Goal: Task Accomplishment & Management: Manage account settings

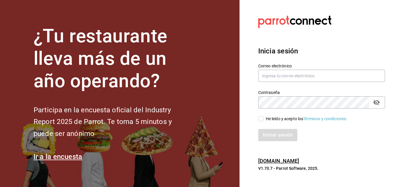
click at [243, 80] on section "Datos incorrectos. Verifica que tu Correo o Contraseña estén bien escritos. Ini…" at bounding box center [320, 93] width 160 height 187
click at [287, 118] on div "He leído y acepto los Términos y condiciones." at bounding box center [307, 119] width 82 height 6
click at [264, 118] on input "He leído y acepto los Términos y condiciones." at bounding box center [260, 118] width 5 height 5
checkbox input "true"
click at [287, 78] on input "text" at bounding box center [321, 76] width 127 height 12
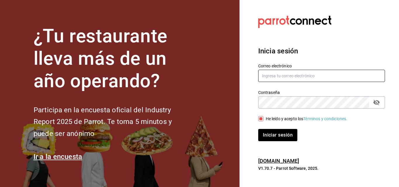
click at [290, 75] on input "text" at bounding box center [321, 76] width 127 height 12
paste input "[EMAIL_ADDRESS][DOMAIN_NAME]"
type input "[EMAIL_ADDRESS][DOMAIN_NAME]"
click at [290, 134] on button "Iniciar sesión" at bounding box center [278, 135] width 40 height 12
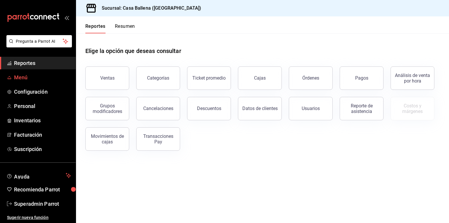
click at [21, 75] on span "Menú" at bounding box center [42, 77] width 57 height 8
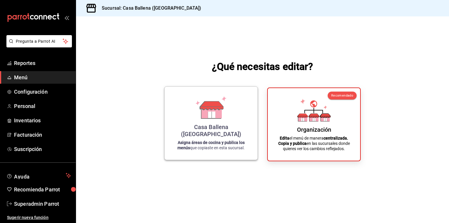
click at [216, 110] on icon at bounding box center [211, 105] width 23 height 8
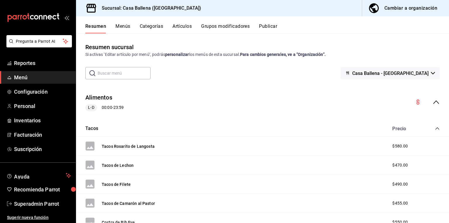
click at [153, 27] on button "Categorías" at bounding box center [152, 28] width 24 height 10
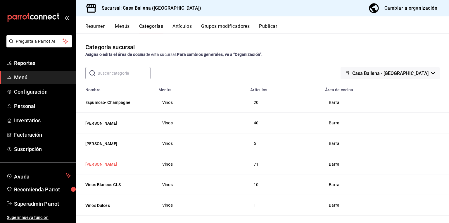
click at [104, 163] on button "Vino Tinto" at bounding box center [114, 164] width 58 height 6
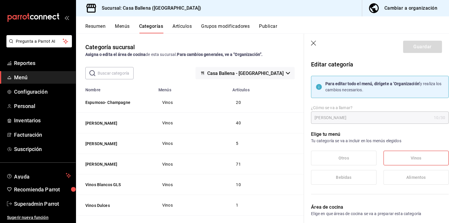
scroll to position [93, 0]
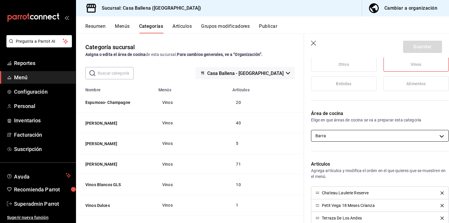
click at [347, 135] on body "Pregunta a Parrot AI Reportes Menú Configuración Personal Inventarios Facturaci…" at bounding box center [224, 111] width 449 height 223
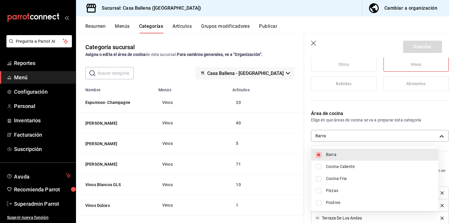
click at [332, 187] on li "Pizzas" at bounding box center [374, 190] width 127 height 12
type input "0bea41d2-e7d8-4dfc-aac8-0af74eb148a3,6c3f78f0-934b-4c95-bbb9-6ee764d19b2c"
checkbox input "true"
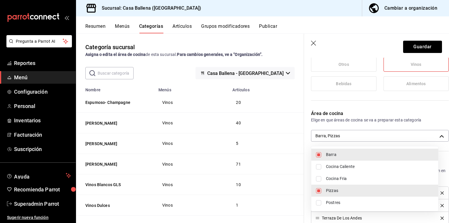
click at [333, 179] on span "Cocina Fria" at bounding box center [380, 178] width 108 height 6
type input "0bea41d2-e7d8-4dfc-aac8-0af74eb148a3,6c3f78f0-934b-4c95-bbb9-6ee764d19b2c,79001…"
checkbox input "true"
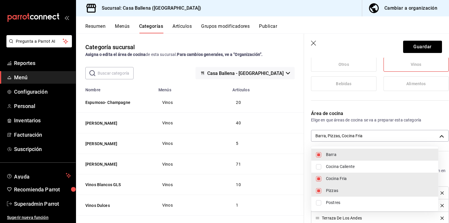
click at [336, 168] on span "Cocina Caliente" at bounding box center [380, 166] width 108 height 6
type input "0bea41d2-e7d8-4dfc-aac8-0af74eb148a3,6c3f78f0-934b-4c95-bbb9-6ee764d19b2c,79001…"
checkbox input "true"
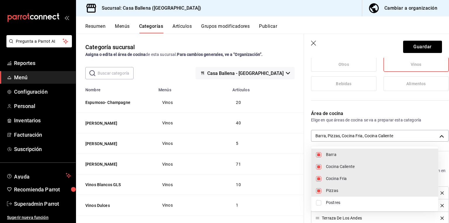
click at [332, 187] on span "Pizzas" at bounding box center [380, 190] width 108 height 6
type input "0bea41d2-e7d8-4dfc-aac8-0af74eb148a3,790019f8-d21d-4f27-b15c-9f3bd4ad01d9,4c23a…"
checkbox input "false"
click at [335, 179] on span "Cocina Fria" at bounding box center [380, 178] width 108 height 6
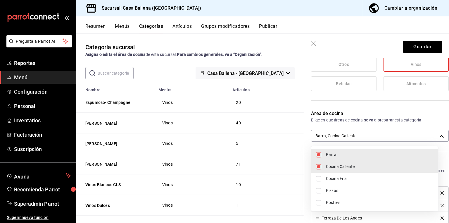
type input "0bea41d2-e7d8-4dfc-aac8-0af74eb148a3,4c23af79-4bd3-4fda-bd8d-6175d6f6ab09"
checkbox input "false"
click at [334, 164] on span "Cocina Caliente" at bounding box center [380, 166] width 108 height 6
type input "0bea41d2-e7d8-4dfc-aac8-0af74eb148a3"
checkbox input "false"
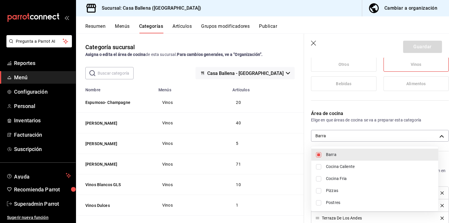
click at [334, 154] on span "Barra" at bounding box center [380, 154] width 108 height 6
checkbox input "false"
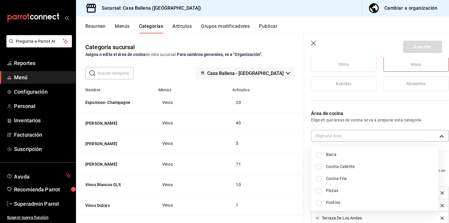
click at [323, 187] on li "Postres" at bounding box center [374, 202] width 127 height 12
type input "2c1827a1-14a2-4aa8-b7d8-d9454a327393"
checkbox input "true"
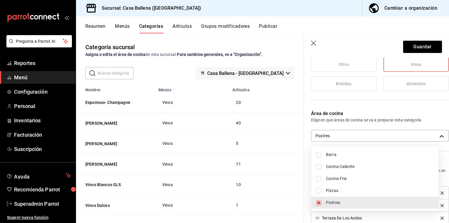
click at [323, 187] on li "Postres" at bounding box center [374, 202] width 127 height 12
checkbox input "false"
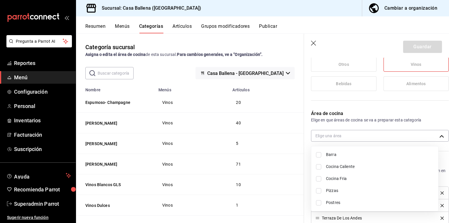
click at [311, 46] on div at bounding box center [224, 111] width 449 height 223
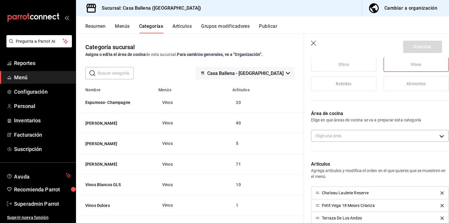
click at [313, 42] on icon "button" at bounding box center [314, 44] width 6 height 6
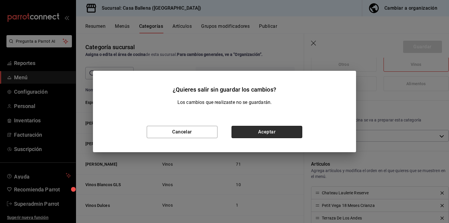
click at [254, 134] on button "Aceptar" at bounding box center [266, 132] width 71 height 12
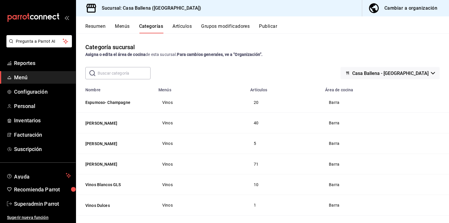
click at [185, 27] on button "Artículos" at bounding box center [181, 28] width 19 height 10
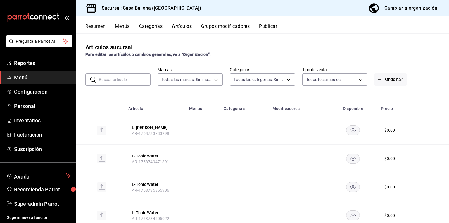
type input "34c5704e-8abb-491b-8d4f-a869513e8a73"
type input "af26341b-8804-4e2a-ab80-96b6ac7b37bf,66cfd98f-d8b5-406b-bb68-17e9d20ad42c,c88d3…"
click at [248, 78] on body "Pregunta a Parrot AI Reportes Menú Configuración Personal Inventarios Facturaci…" at bounding box center [224, 111] width 449 height 223
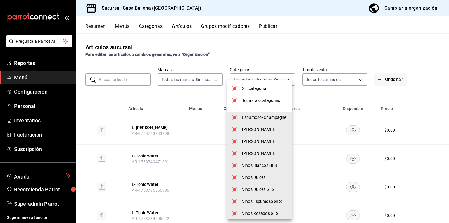
click at [256, 89] on span "Sin categoría" at bounding box center [264, 88] width 45 height 6
checkbox input "false"
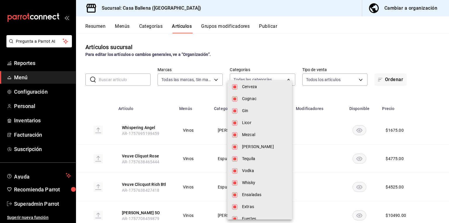
scroll to position [278, 0]
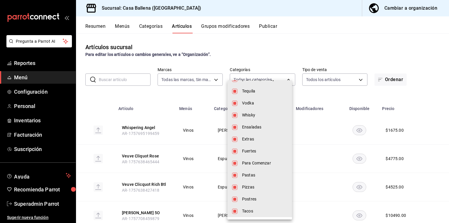
click at [250, 187] on span "Postres" at bounding box center [264, 199] width 45 height 6
type input "af26341b-8804-4e2a-ab80-96b6ac7b37bf,66cfd98f-d8b5-406b-bb68-17e9d20ad42c,c88d3…"
checkbox input "false"
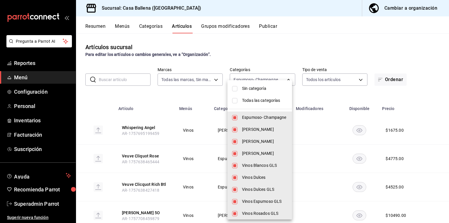
click at [261, 102] on span "Todas las categorías" at bounding box center [264, 100] width 45 height 6
type input "af26341b-8804-4e2a-ab80-96b6ac7b37bf,66cfd98f-d8b5-406b-bb68-17e9d20ad42c,c88d3…"
checkbox input "true"
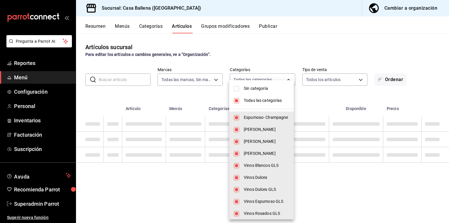
click at [259, 90] on span "Sin categoría" at bounding box center [266, 88] width 45 height 6
checkbox input "true"
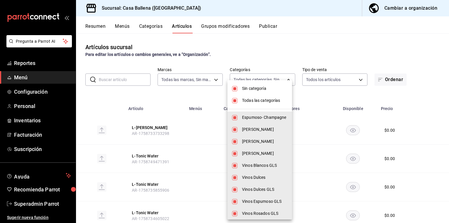
click at [258, 98] on span "Todas las categorías" at bounding box center [264, 100] width 45 height 6
checkbox input "false"
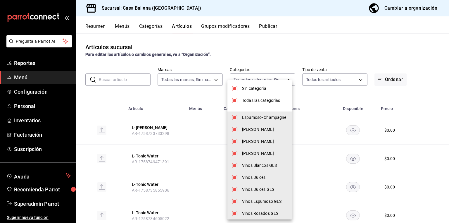
checkbox input "false"
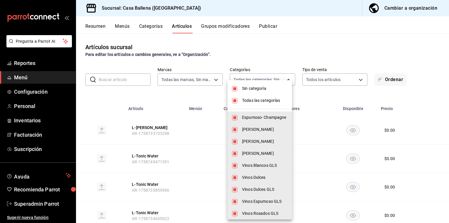
checkbox input "false"
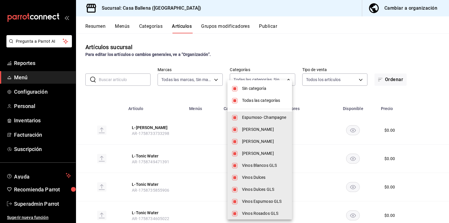
checkbox input "false"
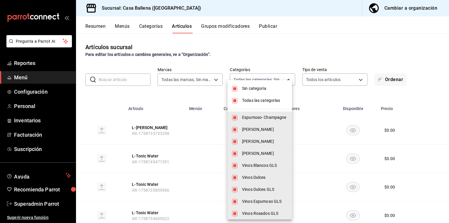
checkbox input "false"
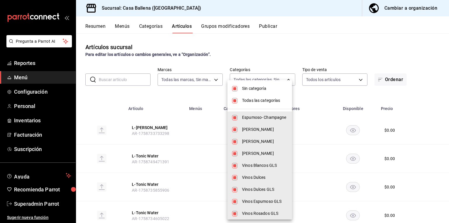
checkbox input "false"
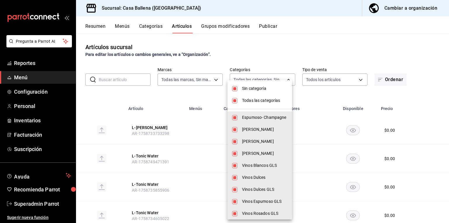
checkbox input "false"
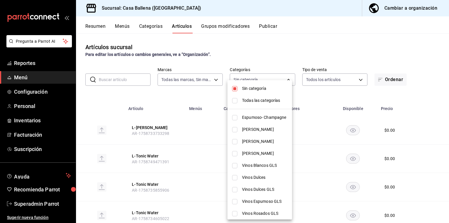
click at [262, 90] on span "Sin categoría" at bounding box center [264, 88] width 45 height 6
checkbox input "false"
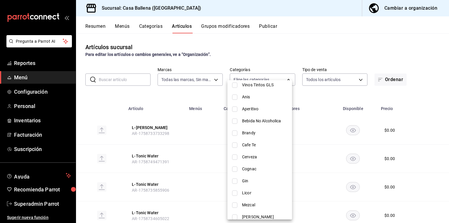
scroll to position [278, 0]
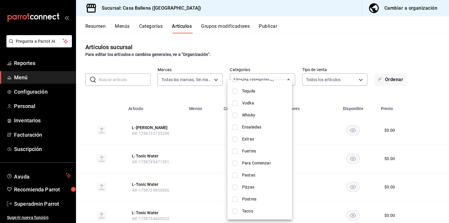
click at [250, 187] on span "Postres" at bounding box center [264, 199] width 45 height 6
type input "62fd60a7-9a0f-4360-a17a-8403b46660d2"
checkbox input "true"
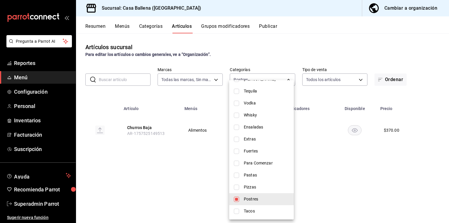
click at [189, 187] on div at bounding box center [224, 111] width 449 height 223
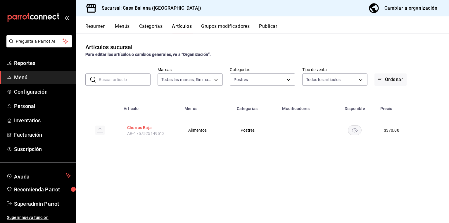
click at [149, 127] on button "Churros Baja" at bounding box center [150, 127] width 47 height 6
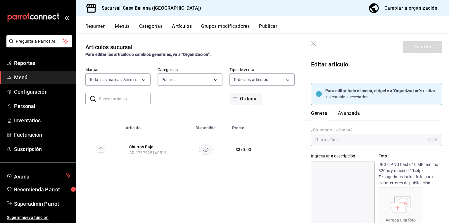
type input "$370.00"
click at [354, 113] on button "Avanzada" at bounding box center [349, 115] width 22 height 10
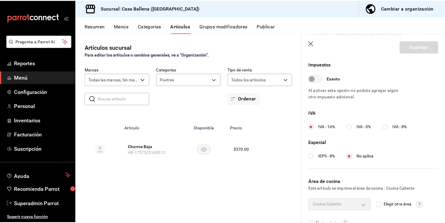
scroll to position [226, 0]
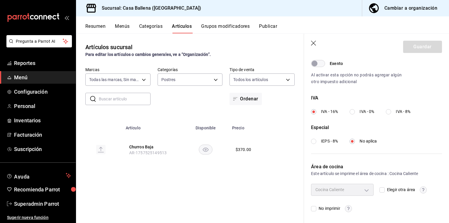
click at [382, 187] on input "Elegir otra área" at bounding box center [381, 189] width 5 height 5
checkbox input "true"
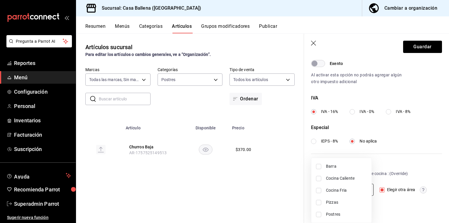
click at [363, 187] on body "Pregunta a Parrot AI Reportes Menú Configuración Personal Inventarios Facturaci…" at bounding box center [224, 111] width 449 height 223
click at [327, 187] on span "Pizzas" at bounding box center [346, 202] width 41 height 6
type input "6c3f78f0-934b-4c95-bbb9-6ee764d19b2c"
checkbox input "true"
click at [313, 42] on div at bounding box center [224, 111] width 449 height 223
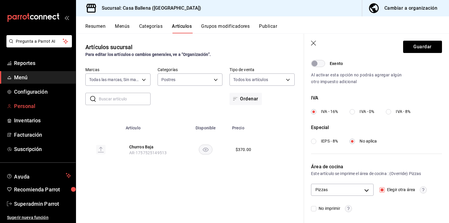
click at [22, 103] on span "Personal" at bounding box center [42, 106] width 57 height 8
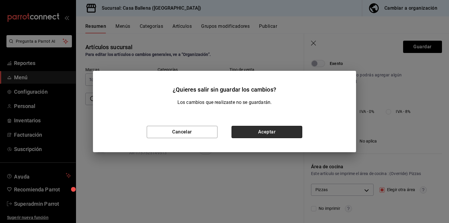
click at [239, 130] on button "Aceptar" at bounding box center [266, 132] width 71 height 12
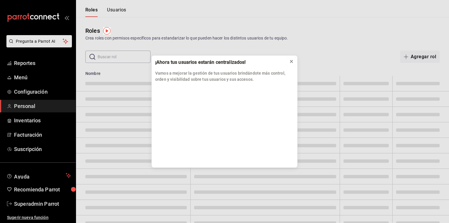
click at [291, 60] on icon at bounding box center [291, 61] width 5 height 5
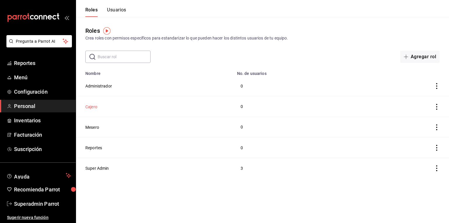
click at [94, 108] on button "Cajero" at bounding box center [91, 107] width 12 height 6
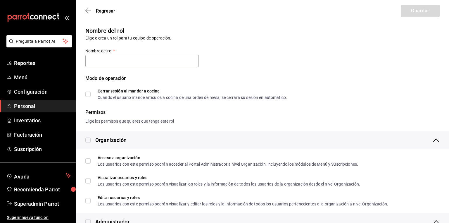
checkbox input "true"
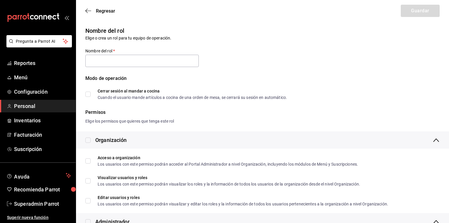
checkbox input "true"
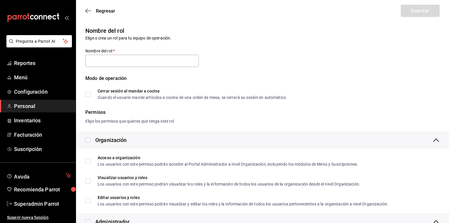
checkbox input "true"
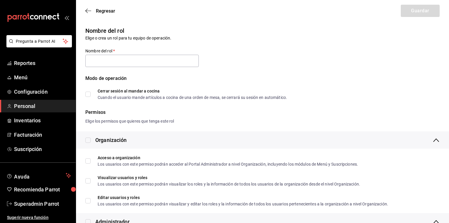
checkbox input "true"
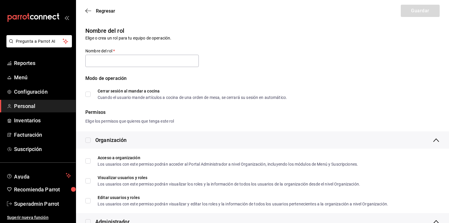
checkbox input "true"
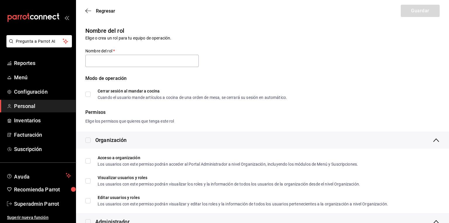
type input "Cajero"
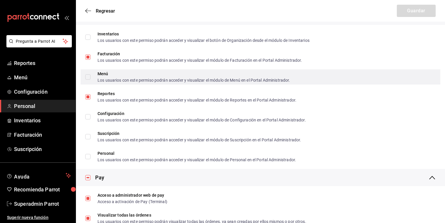
scroll to position [302, 0]
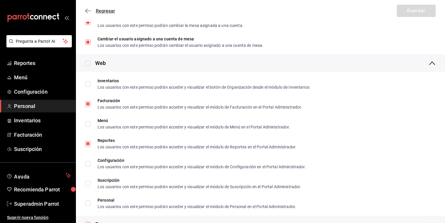
click at [103, 12] on span "Regresar" at bounding box center [105, 11] width 19 height 6
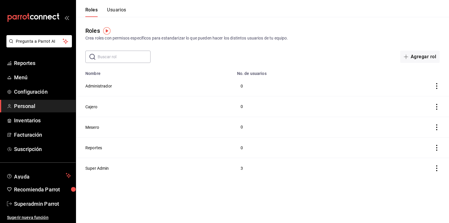
click at [117, 8] on button "Usuarios" at bounding box center [116, 12] width 19 height 10
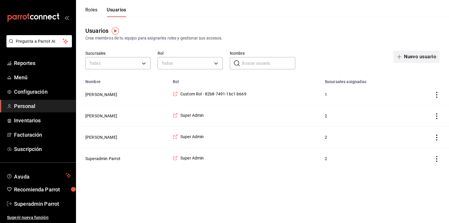
click at [399, 56] on button "Nuevo usuario" at bounding box center [416, 57] width 46 height 12
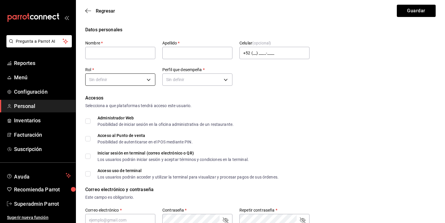
click at [115, 77] on body "Pregunta a Parrot AI Reportes Menú Configuración Personal Inventarios Facturaci…" at bounding box center [222, 213] width 445 height 426
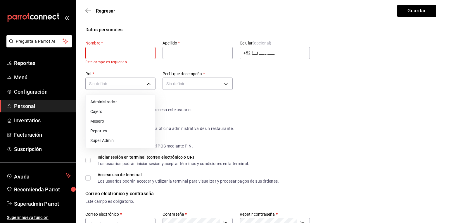
drag, startPoint x: 107, startPoint y: 113, endPoint x: 110, endPoint y: 111, distance: 3.7
click at [107, 112] on li "Cajero" at bounding box center [121, 112] width 70 height 10
type input "20cd2189-7bc3-4f61-afaf-c6bca8861f5d"
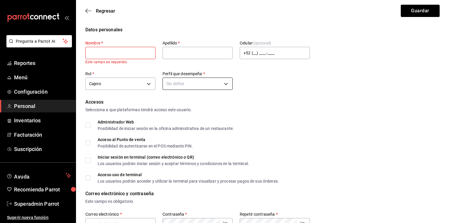
click at [190, 85] on body "Pregunta a Parrot AI Reportes Menú Configuración Personal Inventarios Facturaci…" at bounding box center [224, 215] width 449 height 431
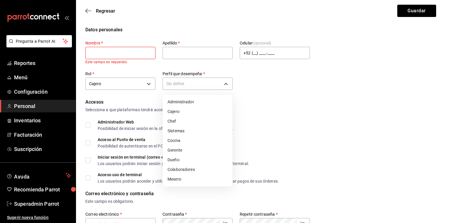
click at [175, 114] on li "Cajero" at bounding box center [198, 112] width 70 height 10
type input "CASHIER"
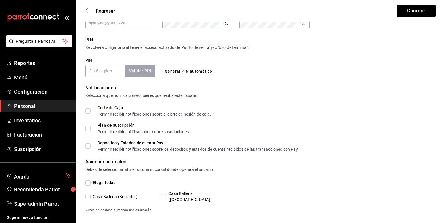
scroll to position [155, 0]
